Goal: Task Accomplishment & Management: Manage account settings

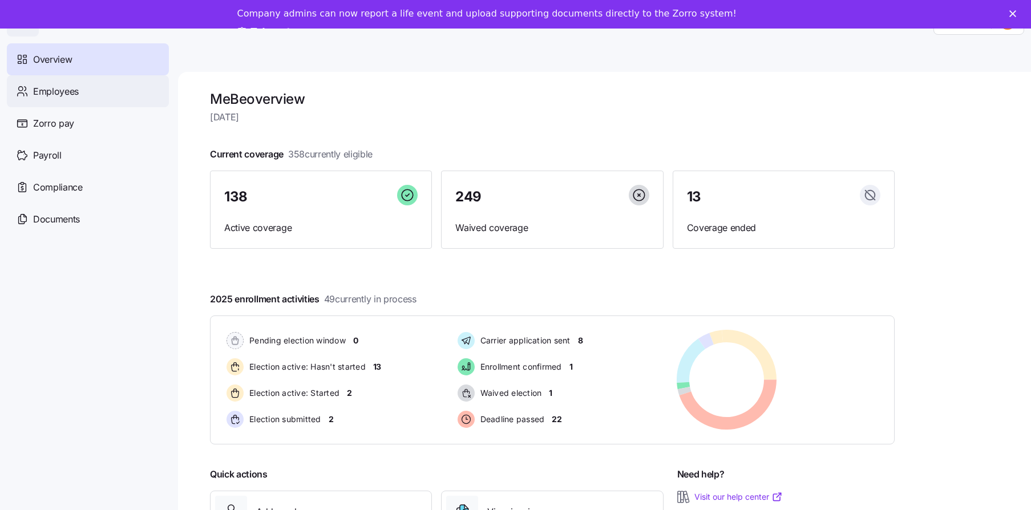
click at [68, 96] on span "Employees" at bounding box center [56, 91] width 46 height 14
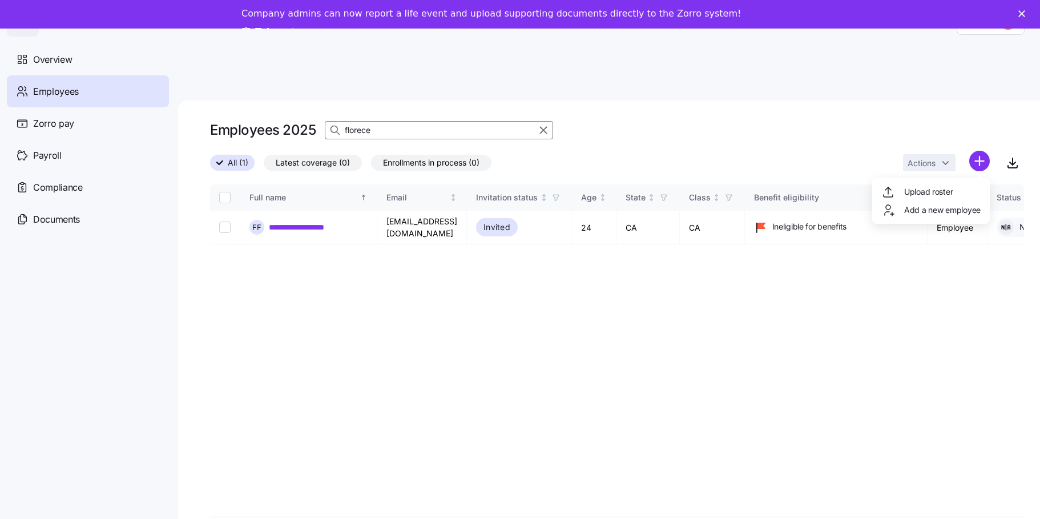
click at [981, 132] on html "**********" at bounding box center [520, 284] width 1040 height 569
click at [925, 189] on span "Upload roster" at bounding box center [928, 191] width 49 height 11
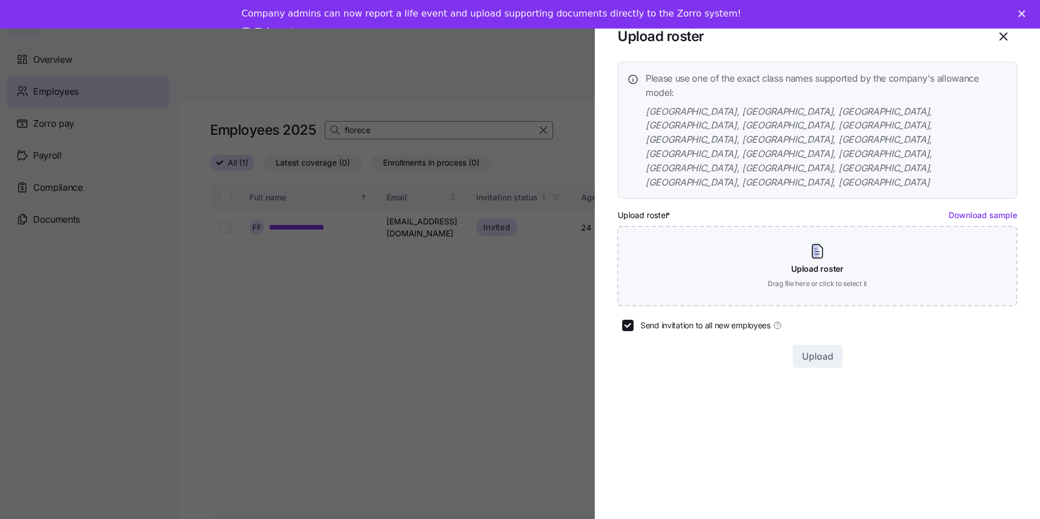
click at [995, 210] on link "Download sample" at bounding box center [983, 215] width 68 height 10
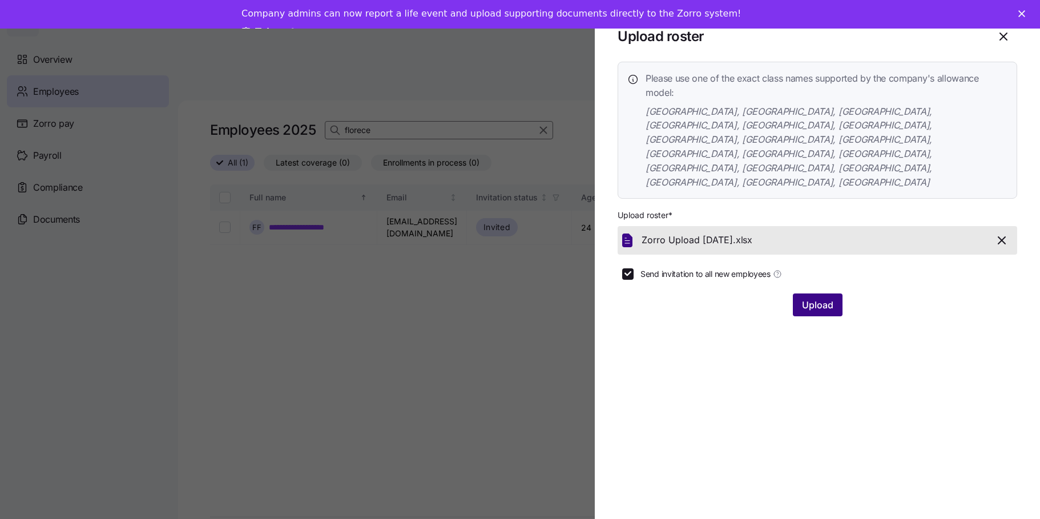
click at [813, 298] on span "Upload" at bounding box center [817, 305] width 31 height 14
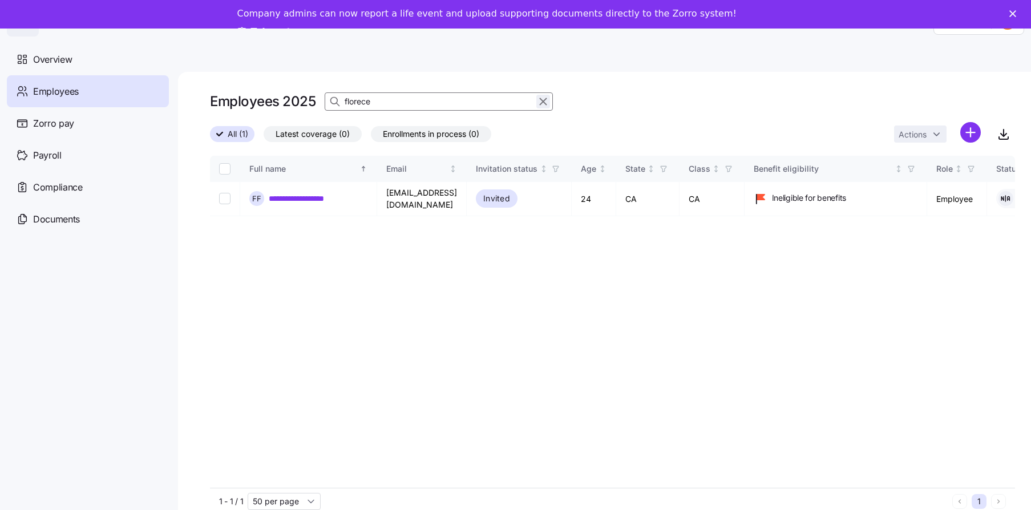
click at [543, 102] on icon "button" at bounding box center [543, 102] width 13 height 14
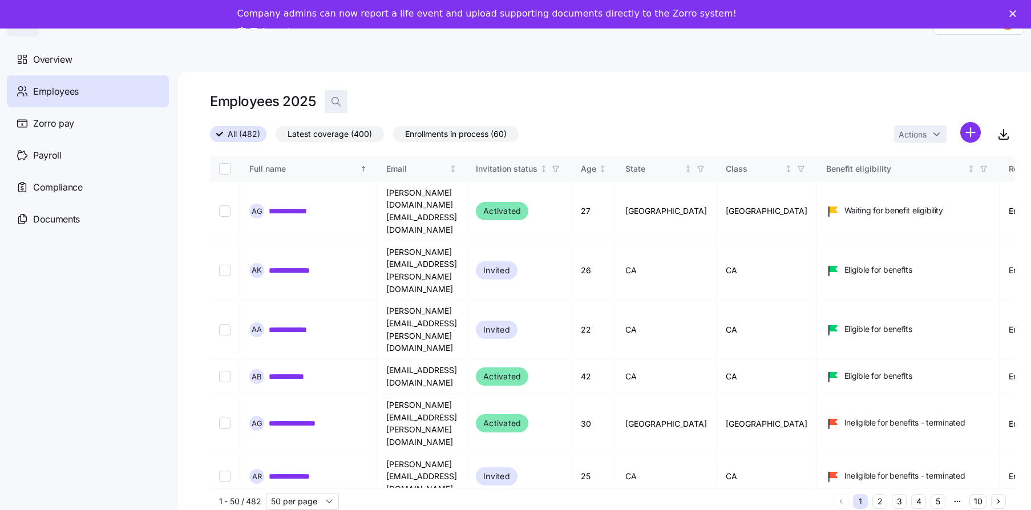
click at [333, 101] on icon "button" at bounding box center [335, 101] width 11 height 11
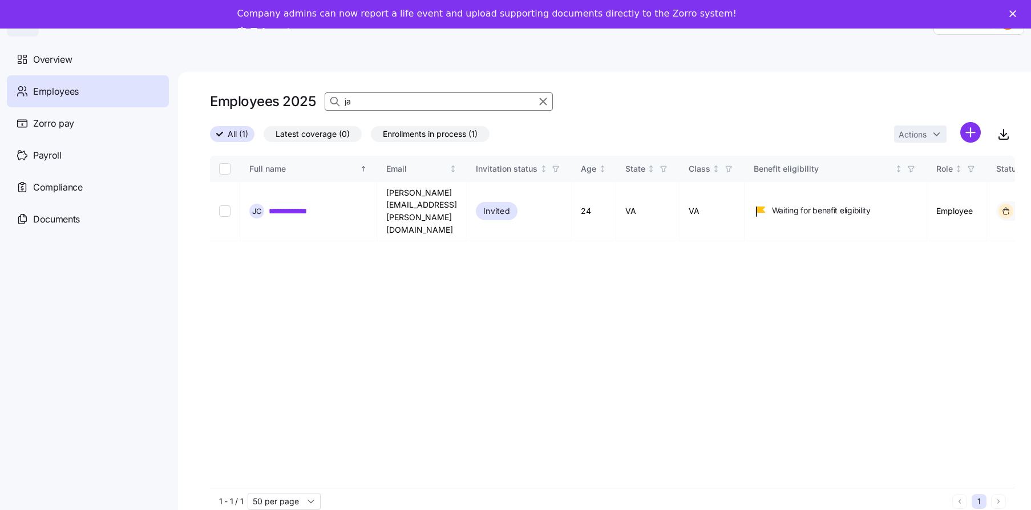
type input "j"
